Goal: Task Accomplishment & Management: Complete application form

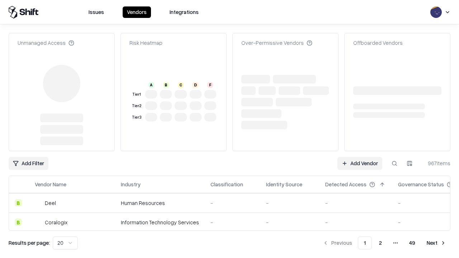
click at [360, 157] on link "Add Vendor" at bounding box center [359, 163] width 45 height 13
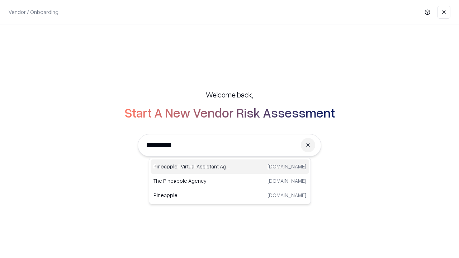
click at [230, 167] on div "Pineapple | Virtual Assistant Agency [DOMAIN_NAME]" at bounding box center [230, 167] width 159 height 14
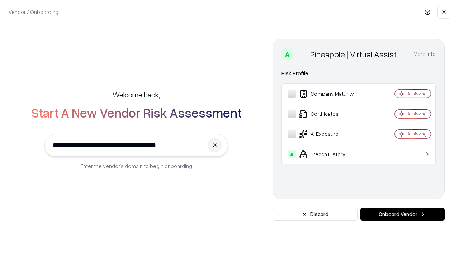
type input "**********"
click at [402, 214] on button "Onboard Vendor" at bounding box center [402, 214] width 84 height 13
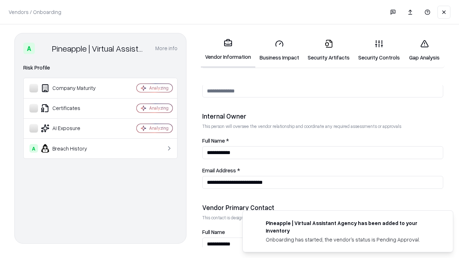
scroll to position [372, 0]
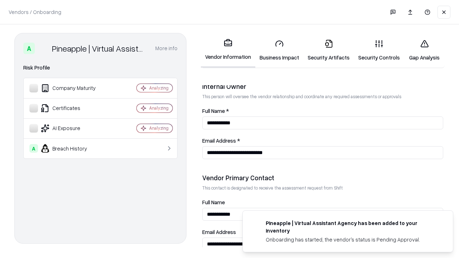
click at [279, 50] on link "Business Impact" at bounding box center [279, 50] width 48 height 33
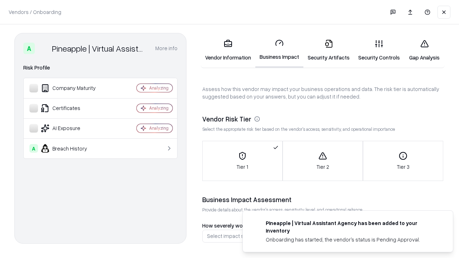
click at [424, 50] on link "Gap Analysis" at bounding box center [424, 50] width 41 height 33
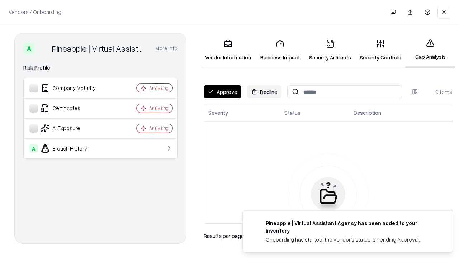
click at [222, 92] on button "Approve" at bounding box center [223, 91] width 38 height 13
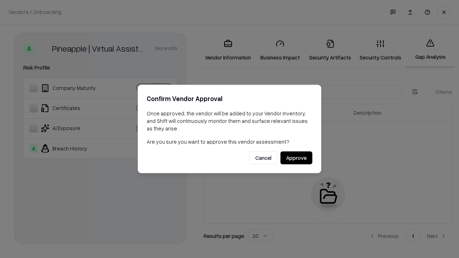
click at [296, 158] on button "Approve" at bounding box center [296, 158] width 32 height 13
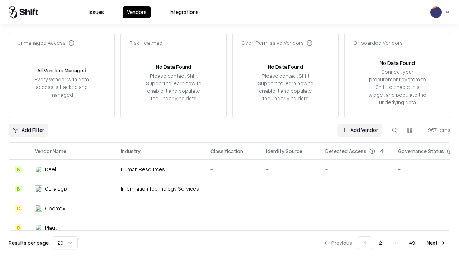
type input "**********"
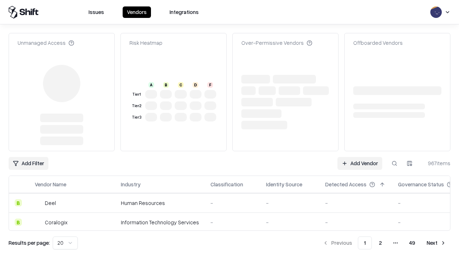
click at [360, 157] on link "Add Vendor" at bounding box center [359, 163] width 45 height 13
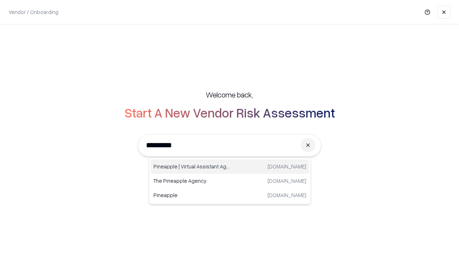
click at [230, 167] on div "Pineapple | Virtual Assistant Agency [DOMAIN_NAME]" at bounding box center [230, 167] width 159 height 14
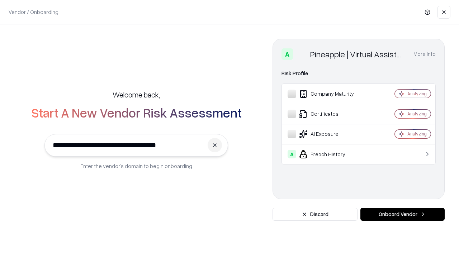
type input "**********"
click at [402, 214] on button "Onboard Vendor" at bounding box center [402, 214] width 84 height 13
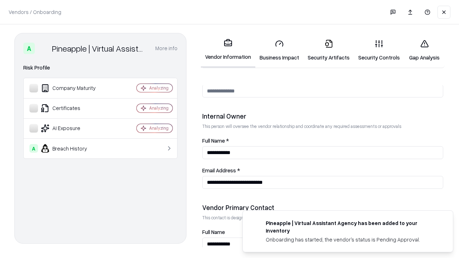
scroll to position [372, 0]
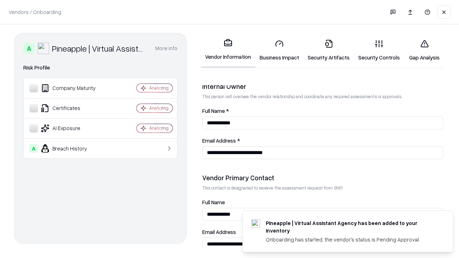
click at [424, 50] on link "Gap Analysis" at bounding box center [424, 50] width 41 height 33
